Goal: Task Accomplishment & Management: Use online tool/utility

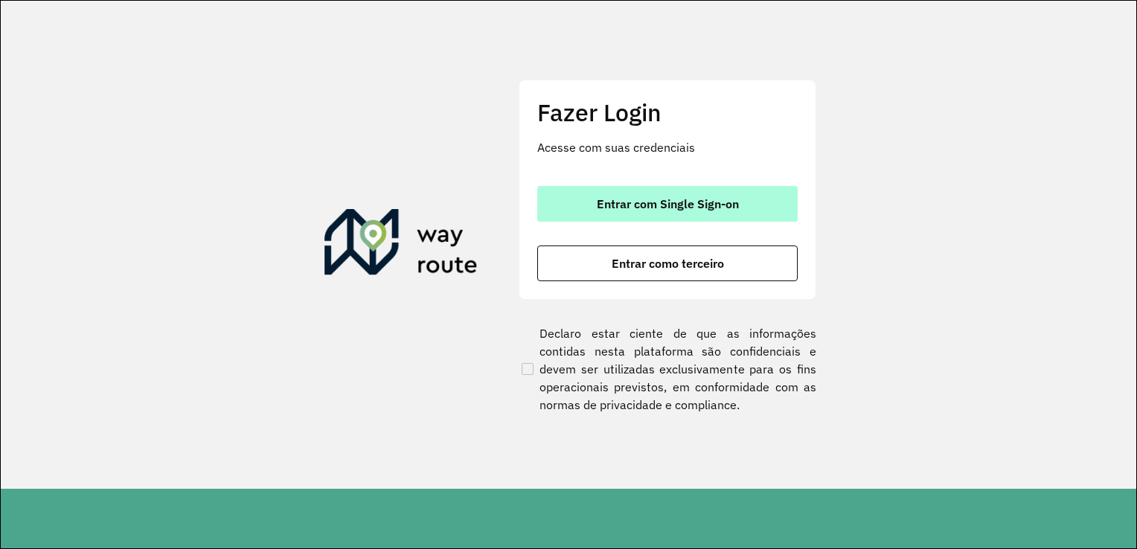
click at [652, 213] on button "Entrar com Single Sign-on" at bounding box center [667, 204] width 260 height 36
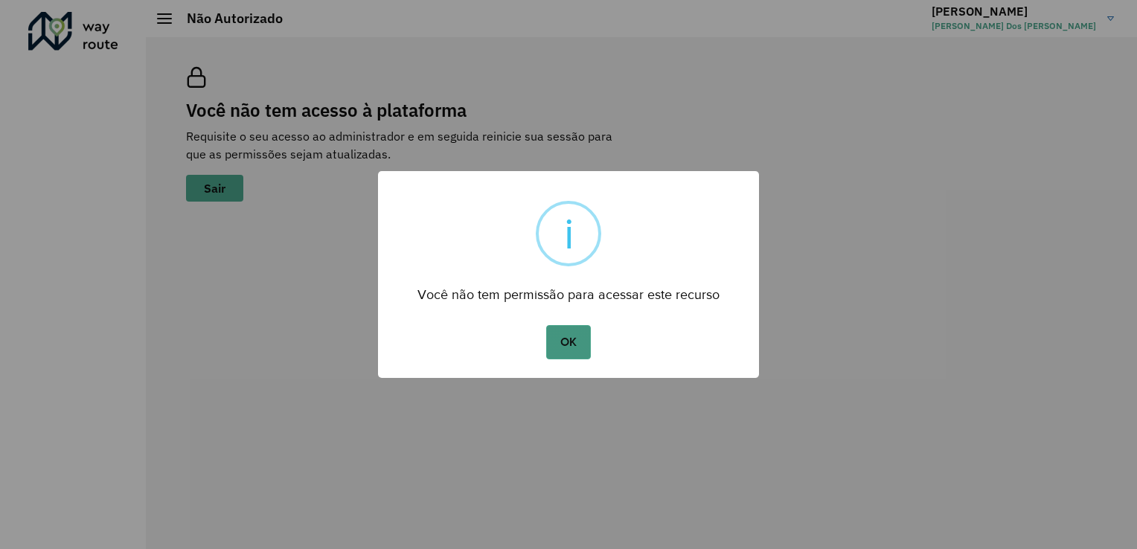
click at [576, 343] on button "OK" at bounding box center [568, 342] width 44 height 34
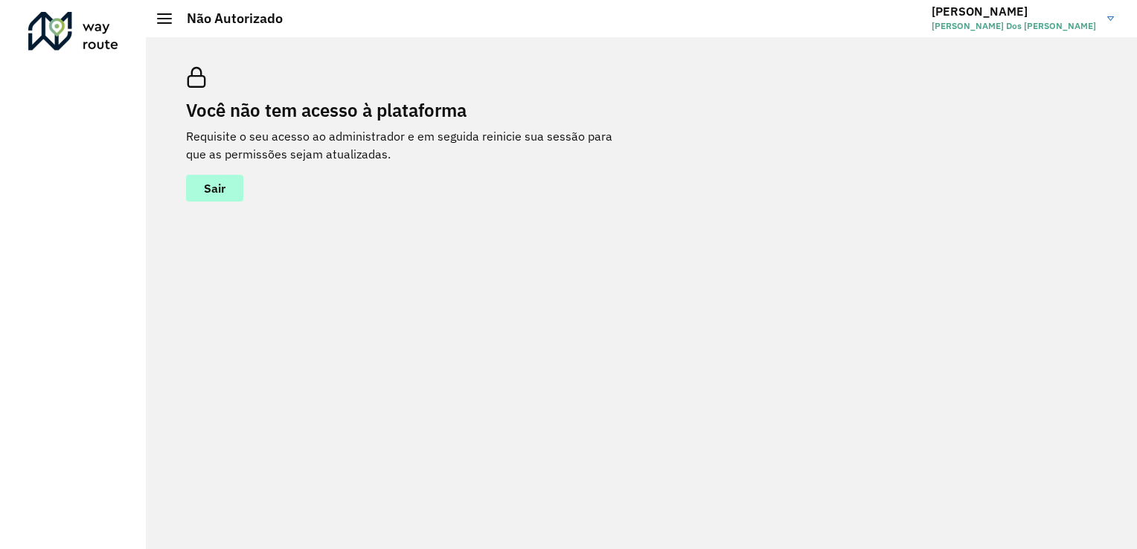
click at [218, 196] on button "Sair" at bounding box center [214, 188] width 57 height 27
